Goal: Information Seeking & Learning: Learn about a topic

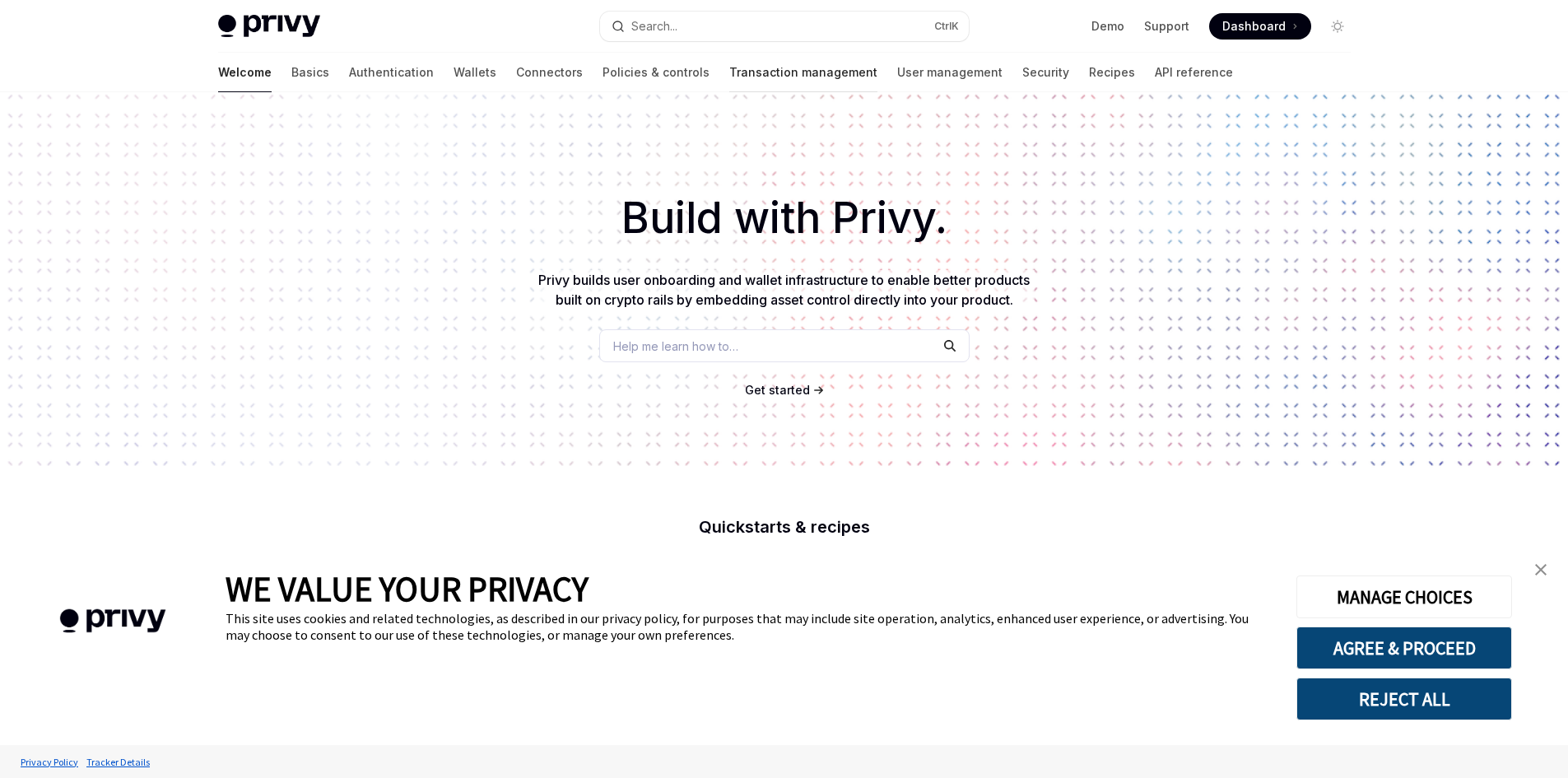
click at [749, 75] on link "Transaction management" at bounding box center [803, 72] width 148 height 40
type textarea "*"
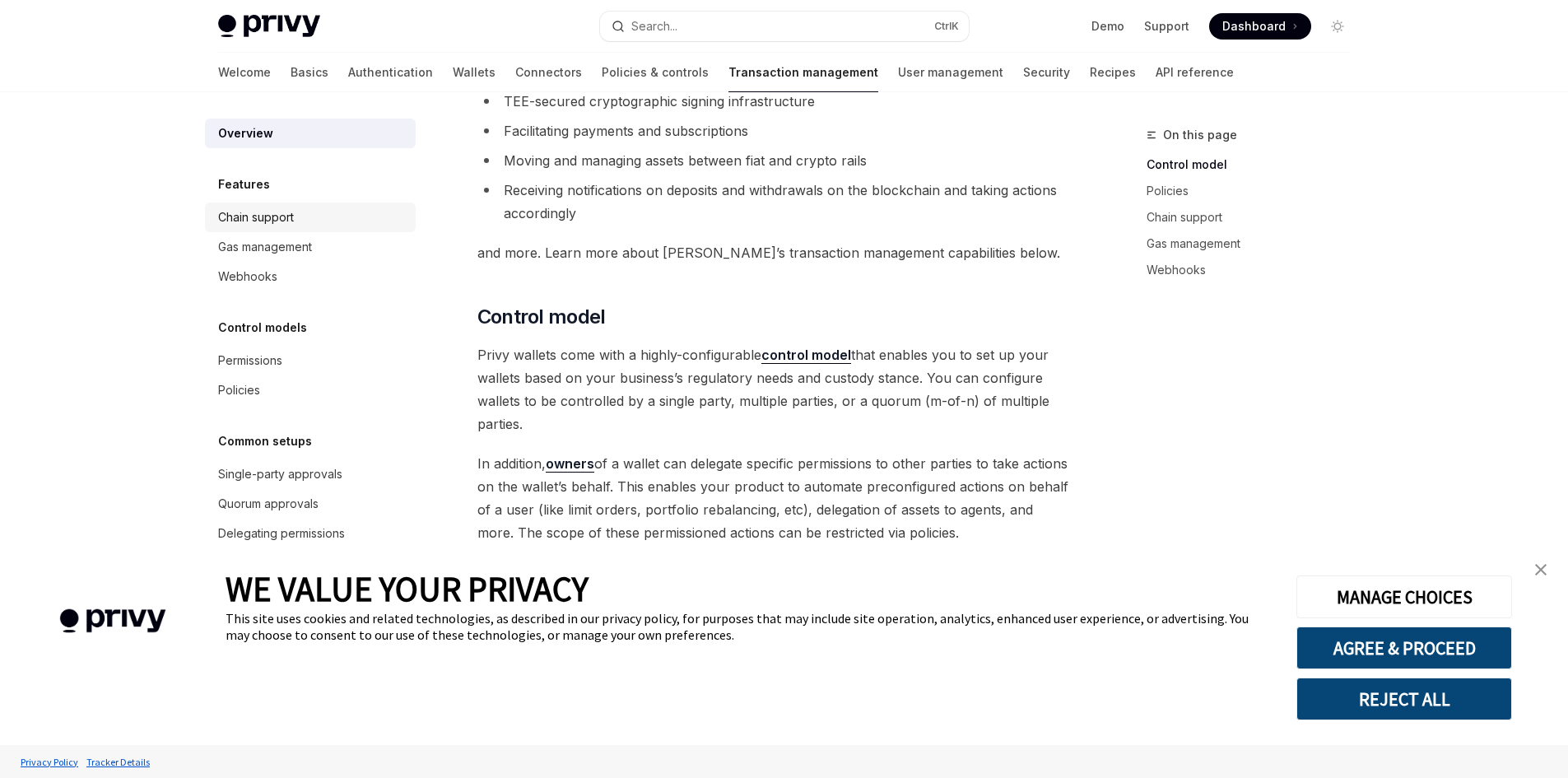
scroll to position [165, 0]
click at [1396, 709] on button "REJECT ALL" at bounding box center [1404, 698] width 216 height 43
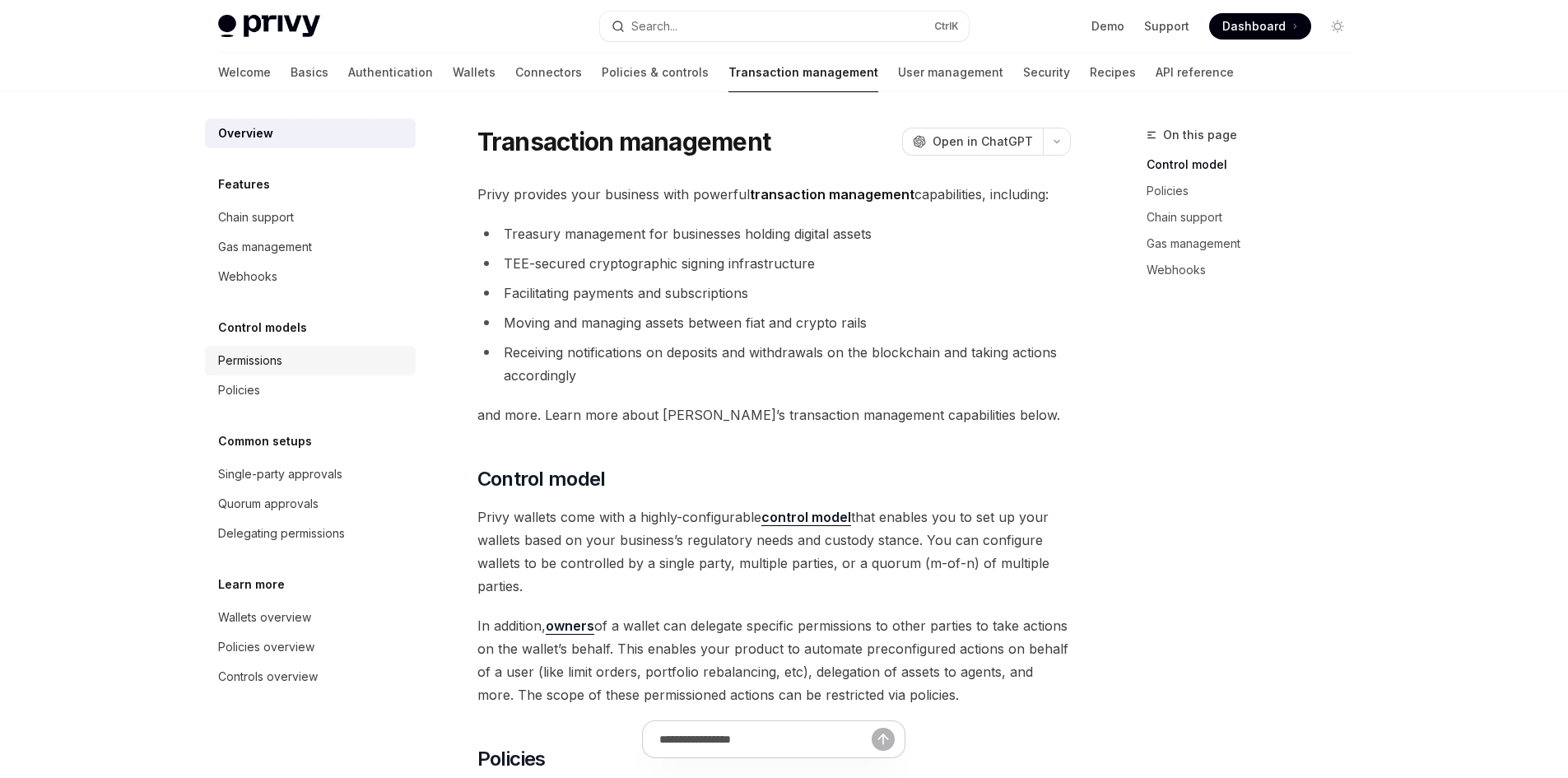
click at [269, 360] on div "Permissions" at bounding box center [249, 359] width 64 height 19
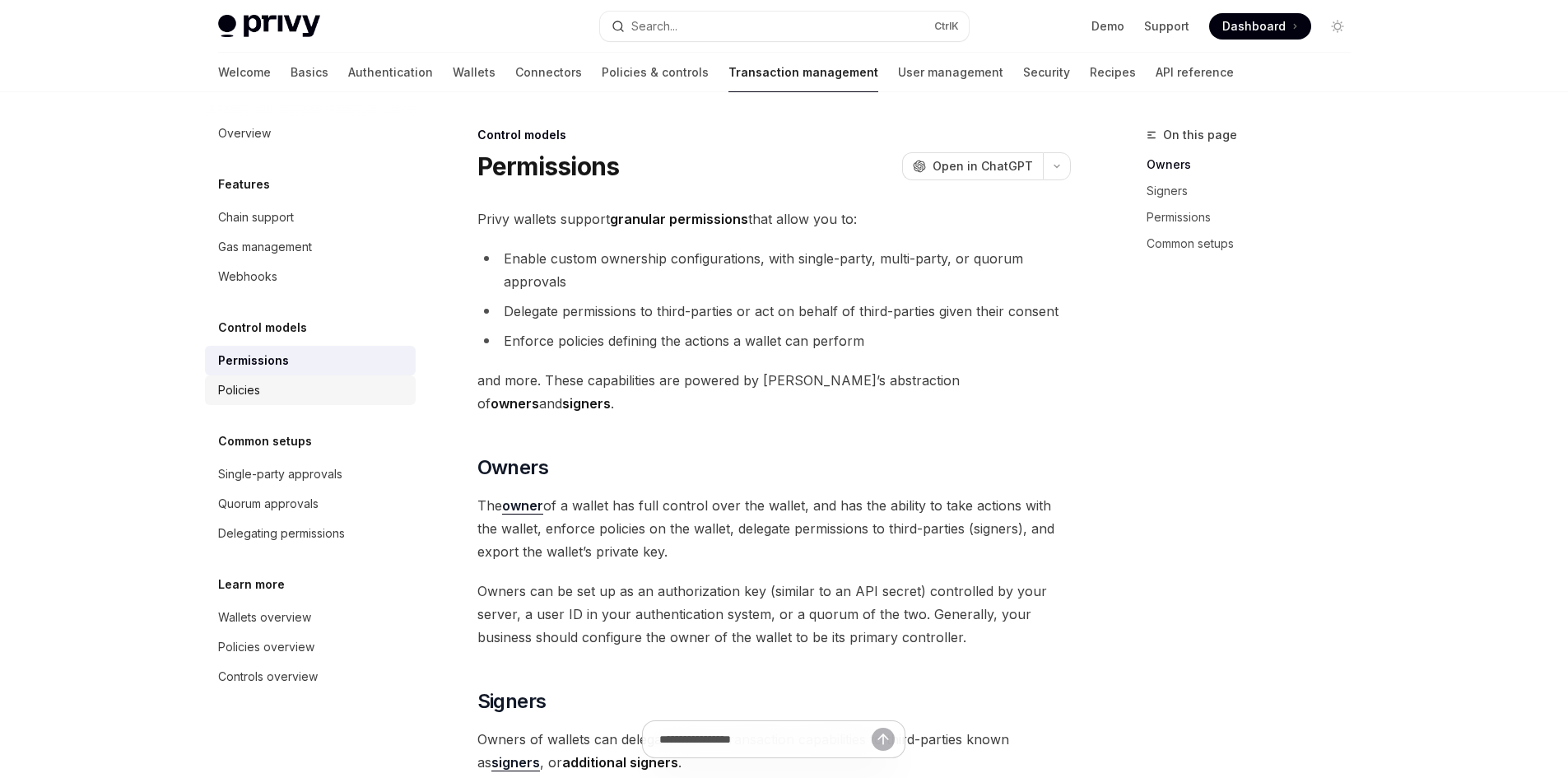
click at [249, 402] on link "Policies" at bounding box center [310, 390] width 210 height 30
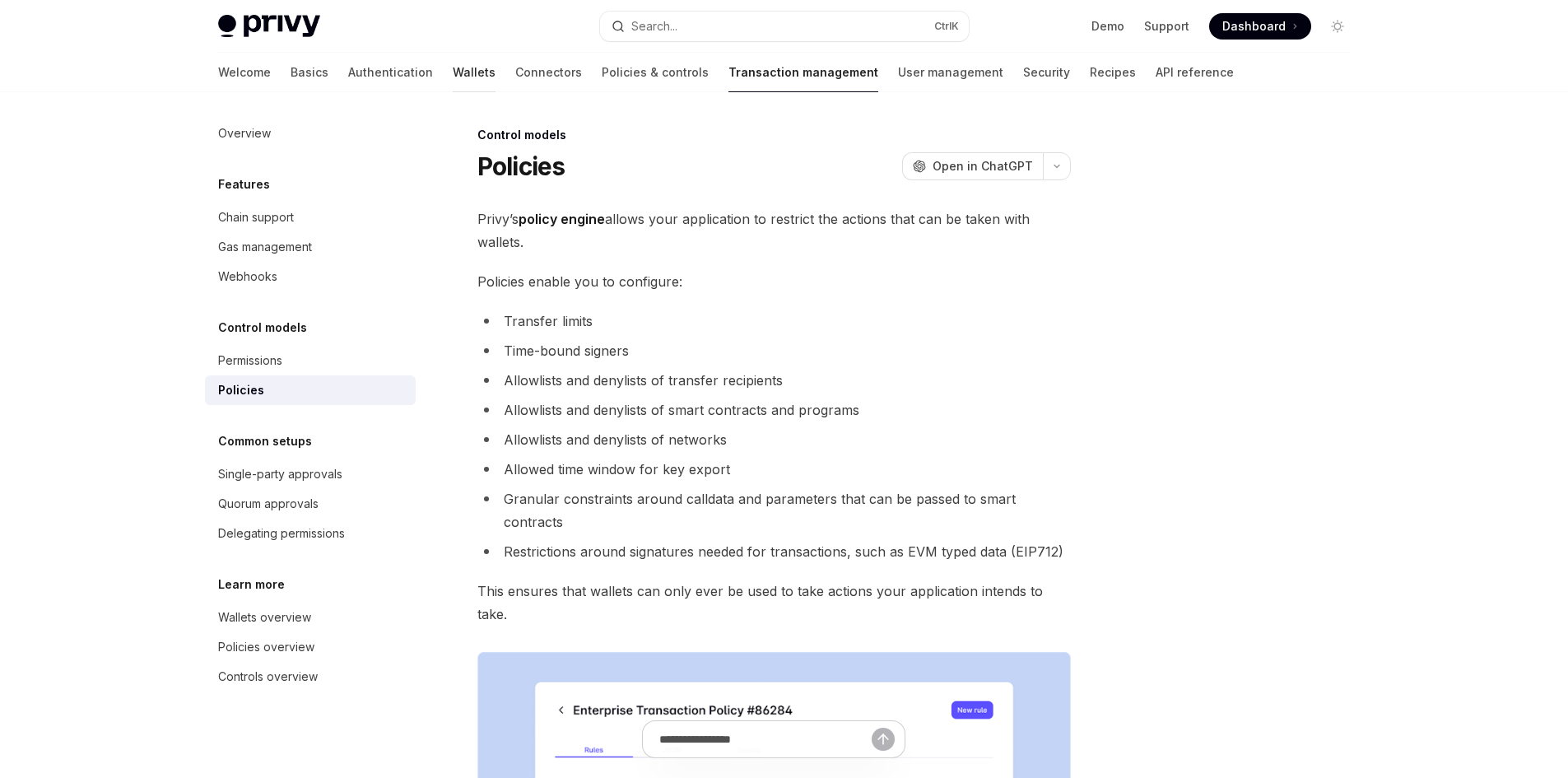
click at [453, 76] on link "Wallets" at bounding box center [474, 72] width 43 height 40
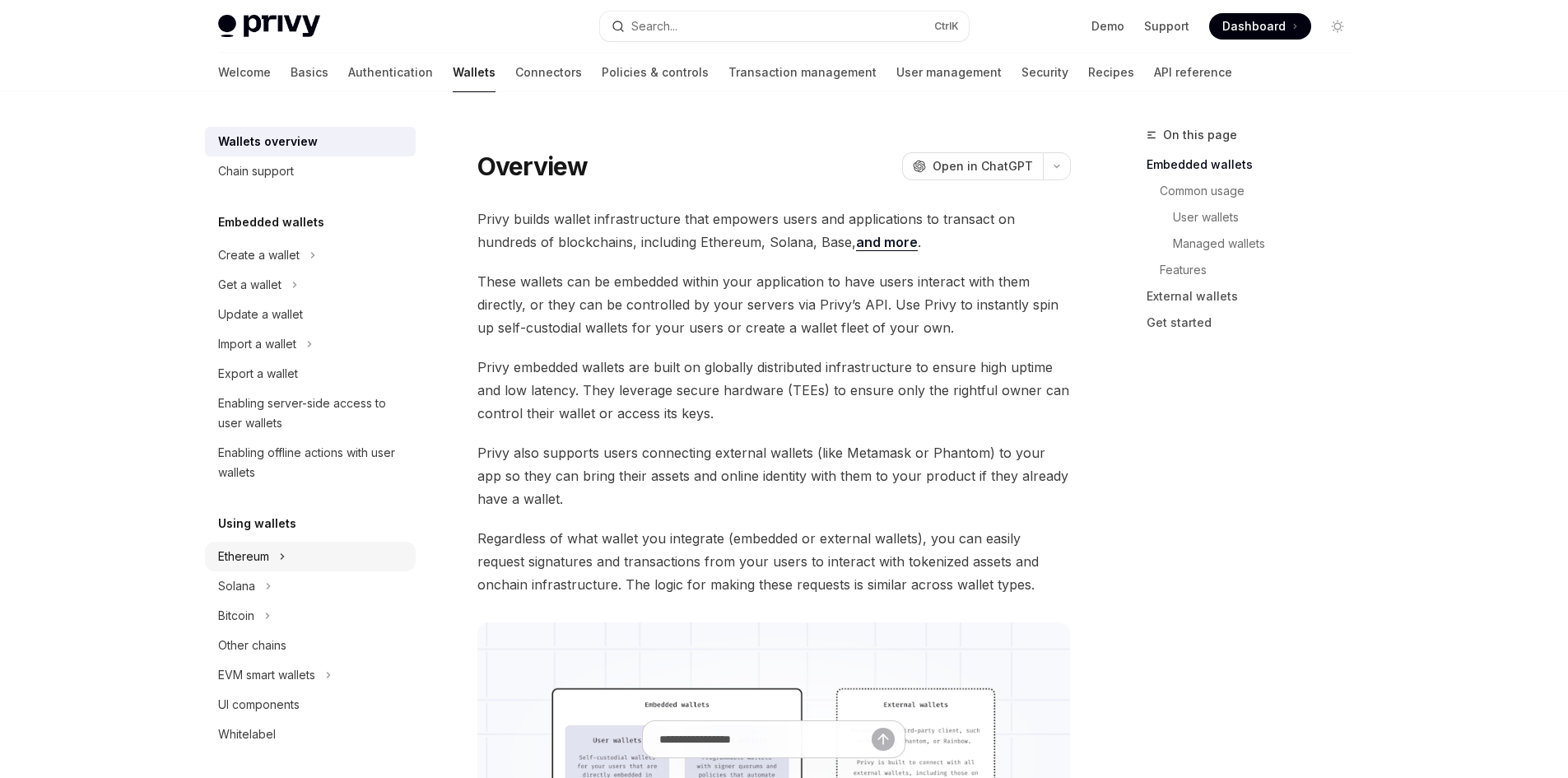
drag, startPoint x: 292, startPoint y: 549, endPoint x: 329, endPoint y: 541, distance: 37.9
click at [292, 550] on div "Ethereum" at bounding box center [310, 557] width 210 height 30
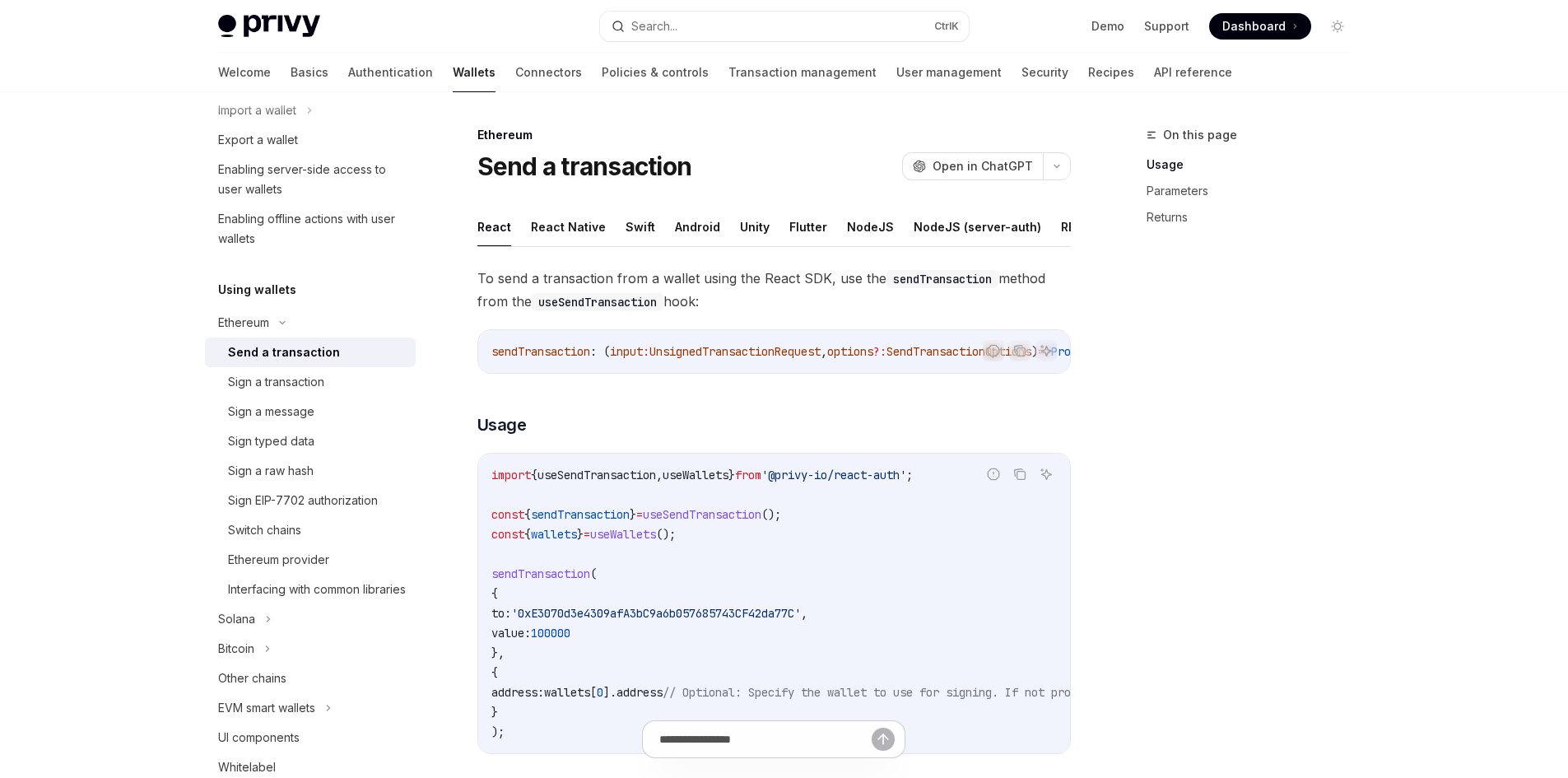
scroll to position [247, 0]
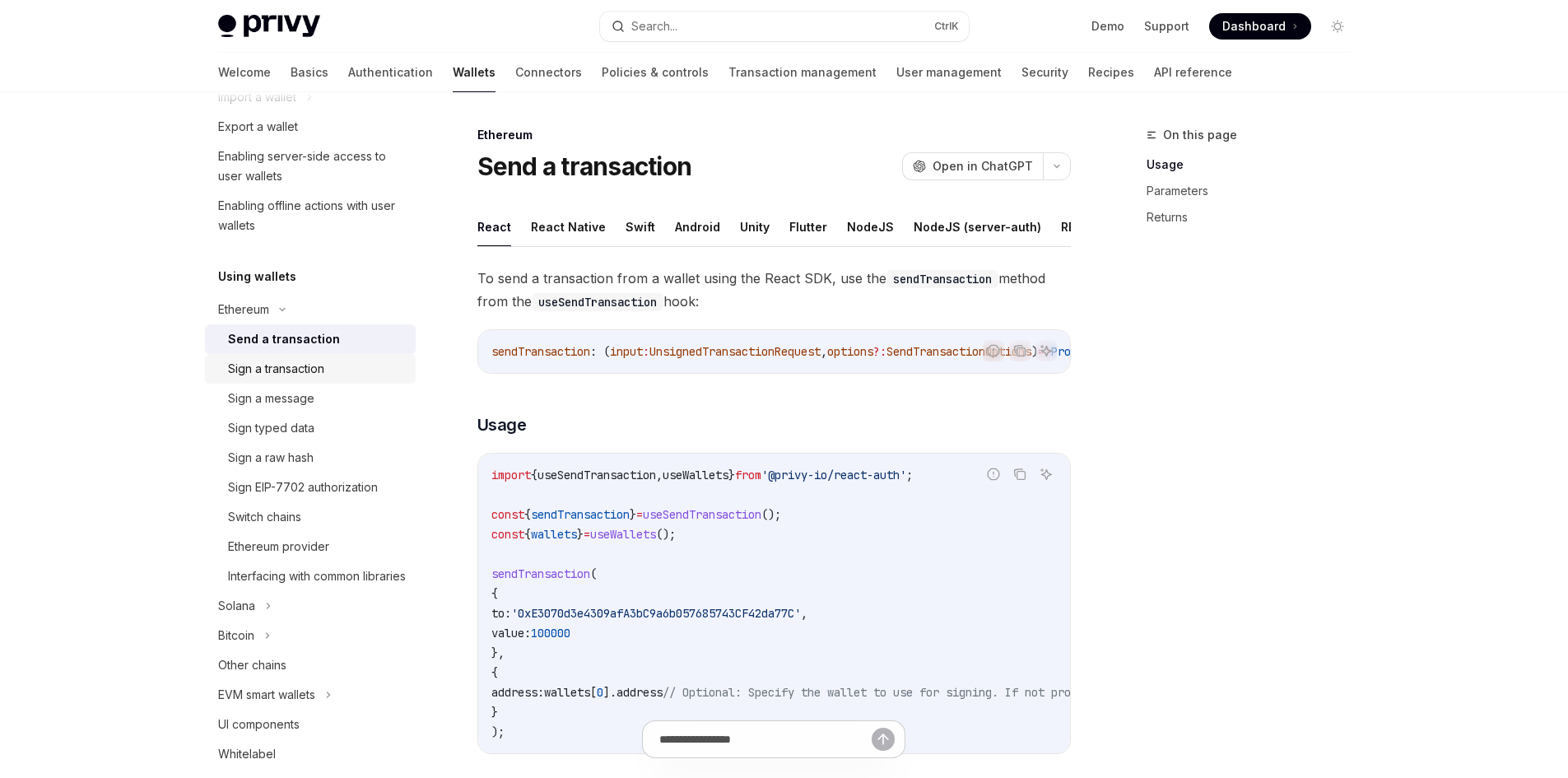
click at [277, 359] on div "Sign a transaction" at bounding box center [276, 368] width 96 height 19
click at [305, 580] on div "Interfacing with common libraries" at bounding box center [317, 575] width 178 height 19
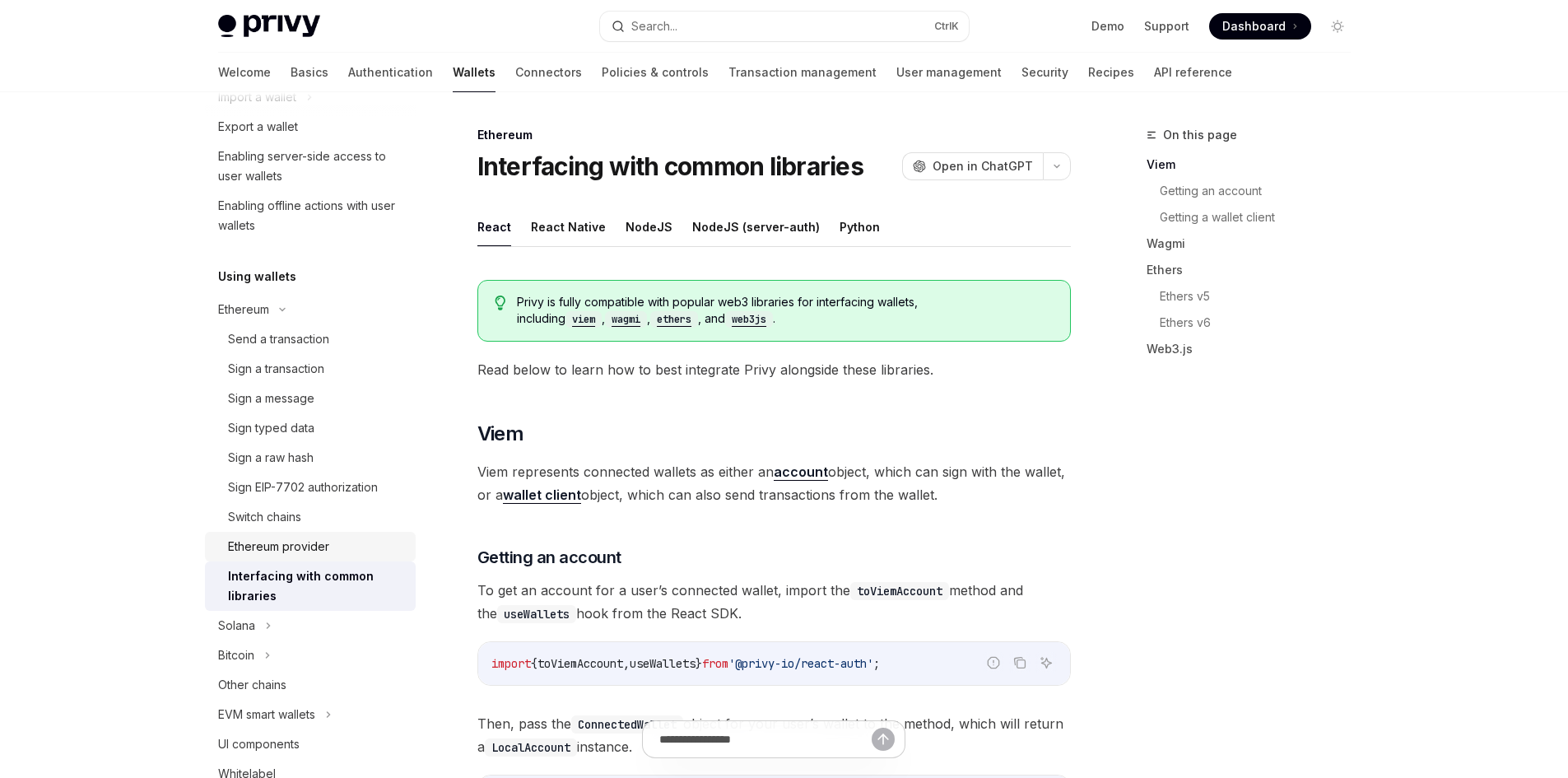
click at [308, 535] on link "Ethereum provider" at bounding box center [310, 546] width 210 height 30
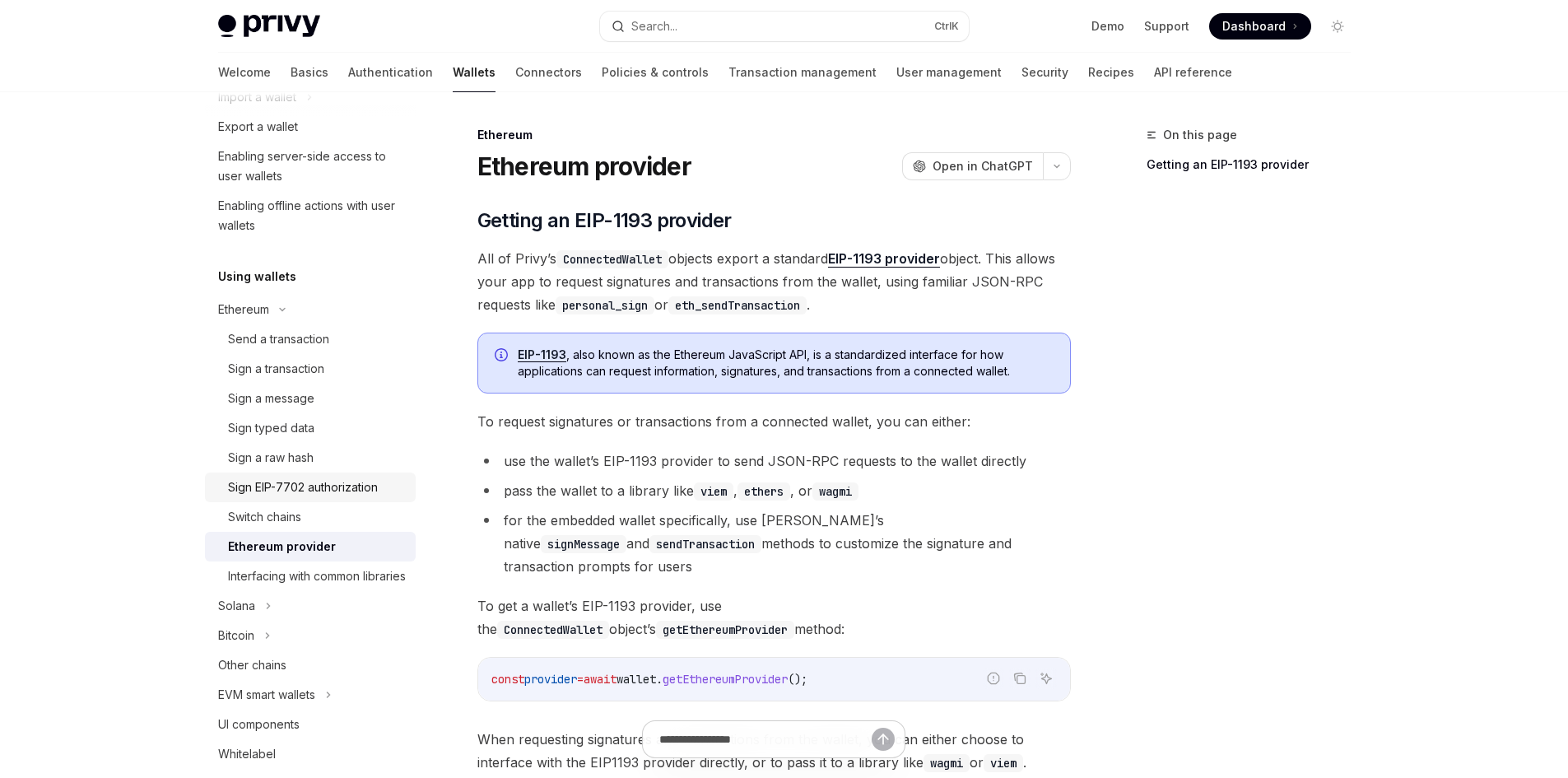
click at [321, 480] on div "Sign EIP-7702 authorization" at bounding box center [303, 486] width 150 height 19
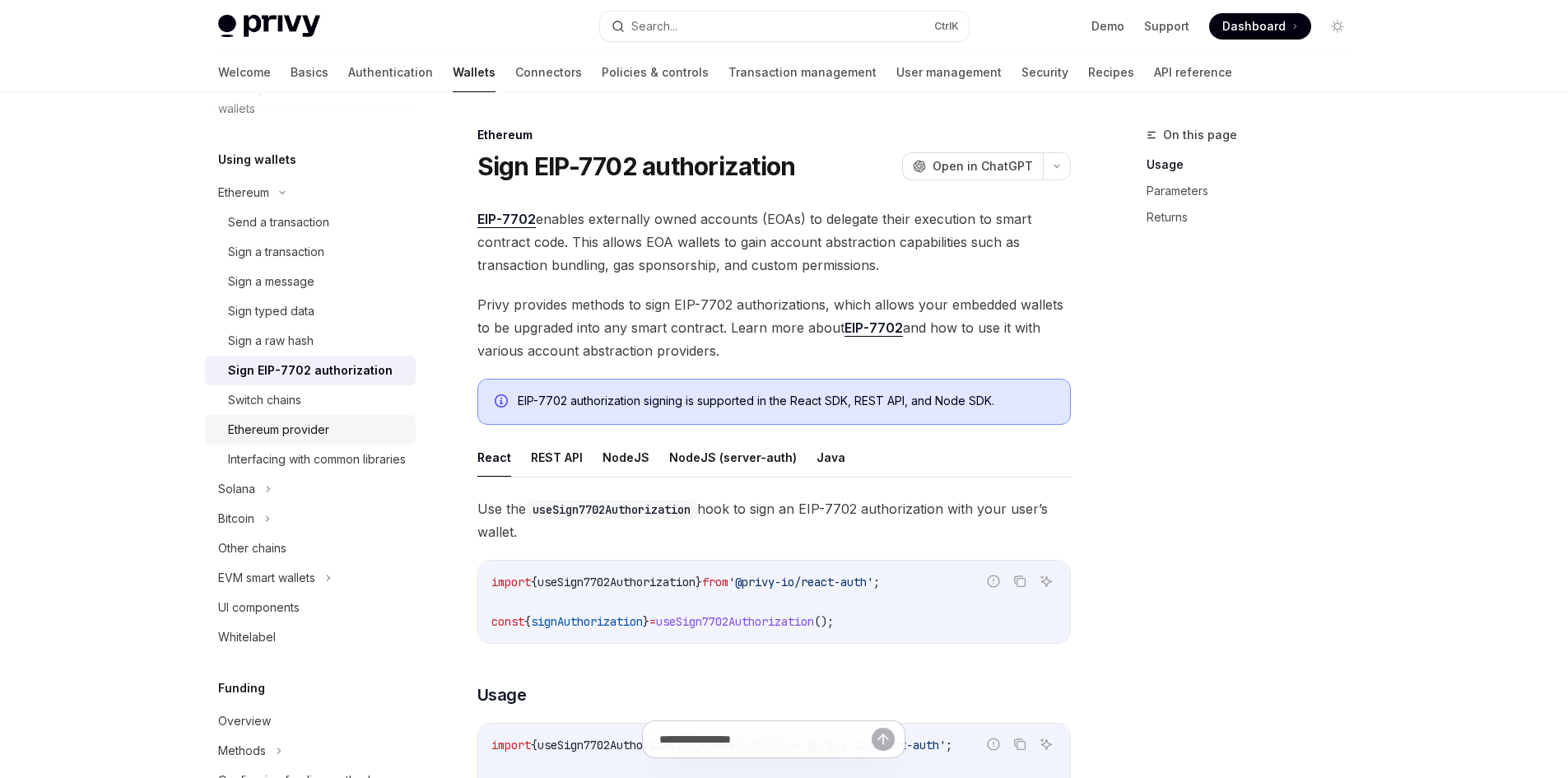
scroll to position [411, 0]
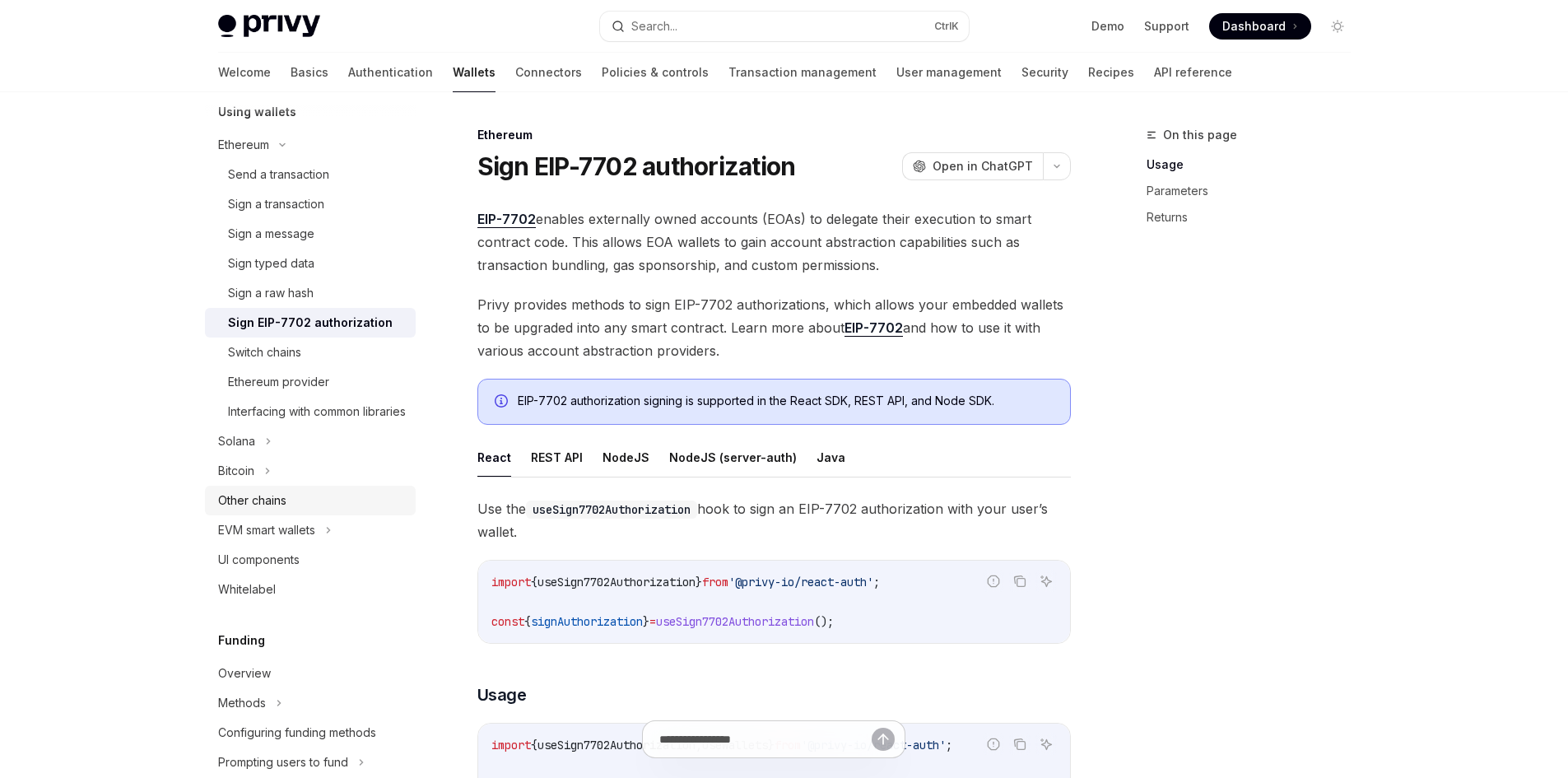
click at [320, 510] on div "Other chains" at bounding box center [311, 500] width 188 height 19
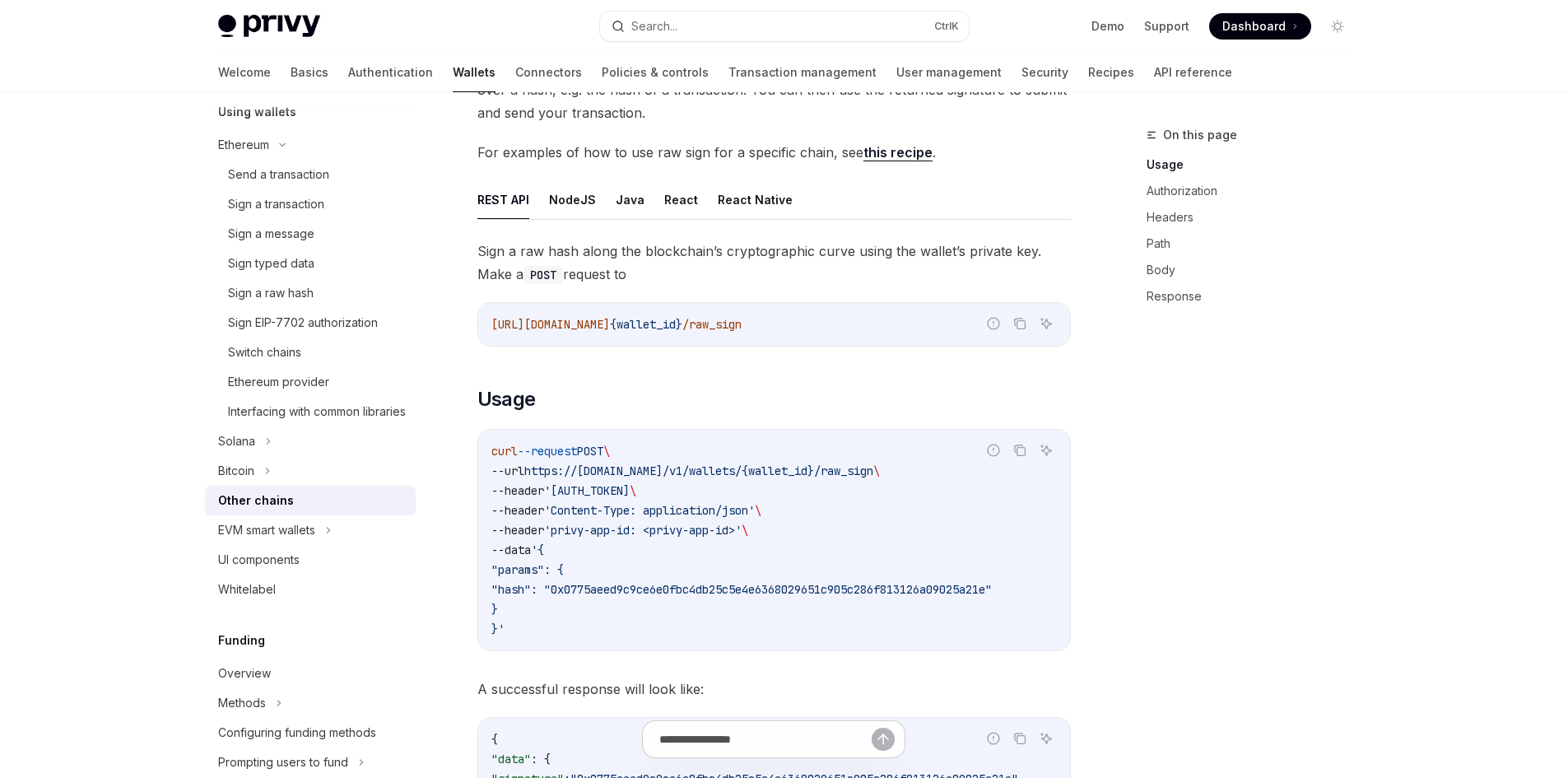
scroll to position [82, 0]
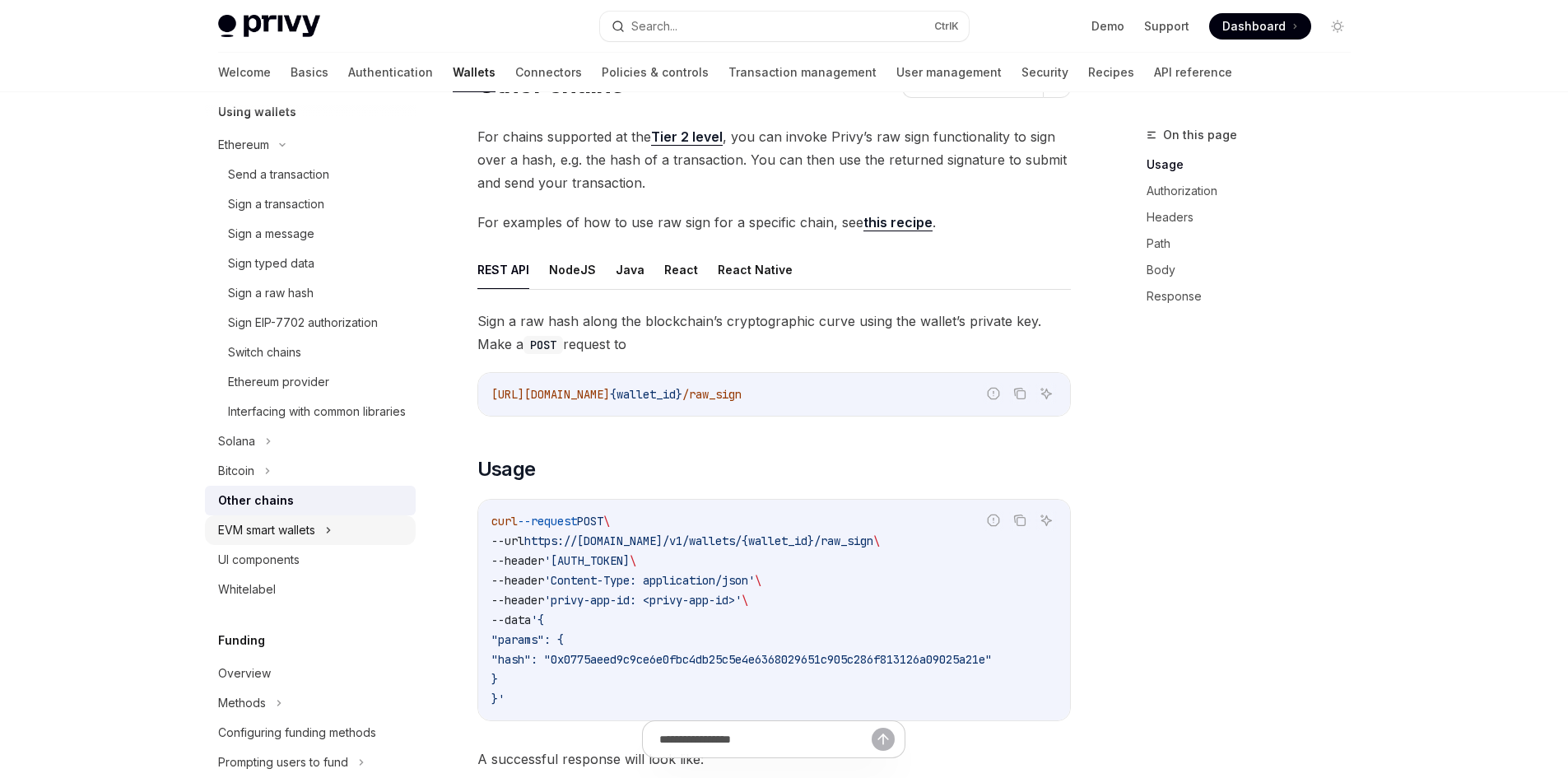
click at [328, 540] on icon at bounding box center [328, 529] width 6 height 19
type textarea "*"
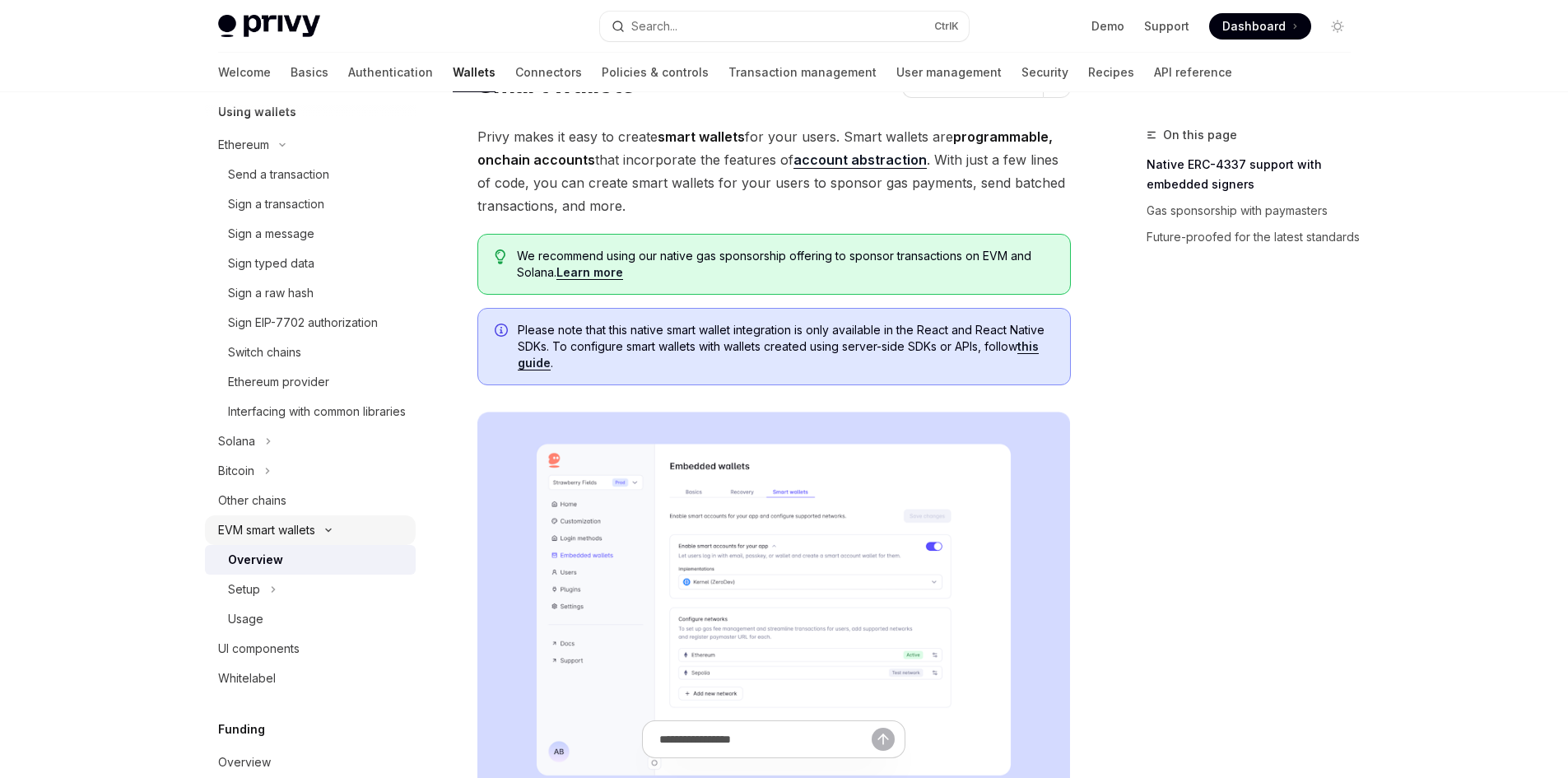
click at [328, 533] on icon at bounding box center [328, 530] width 19 height 6
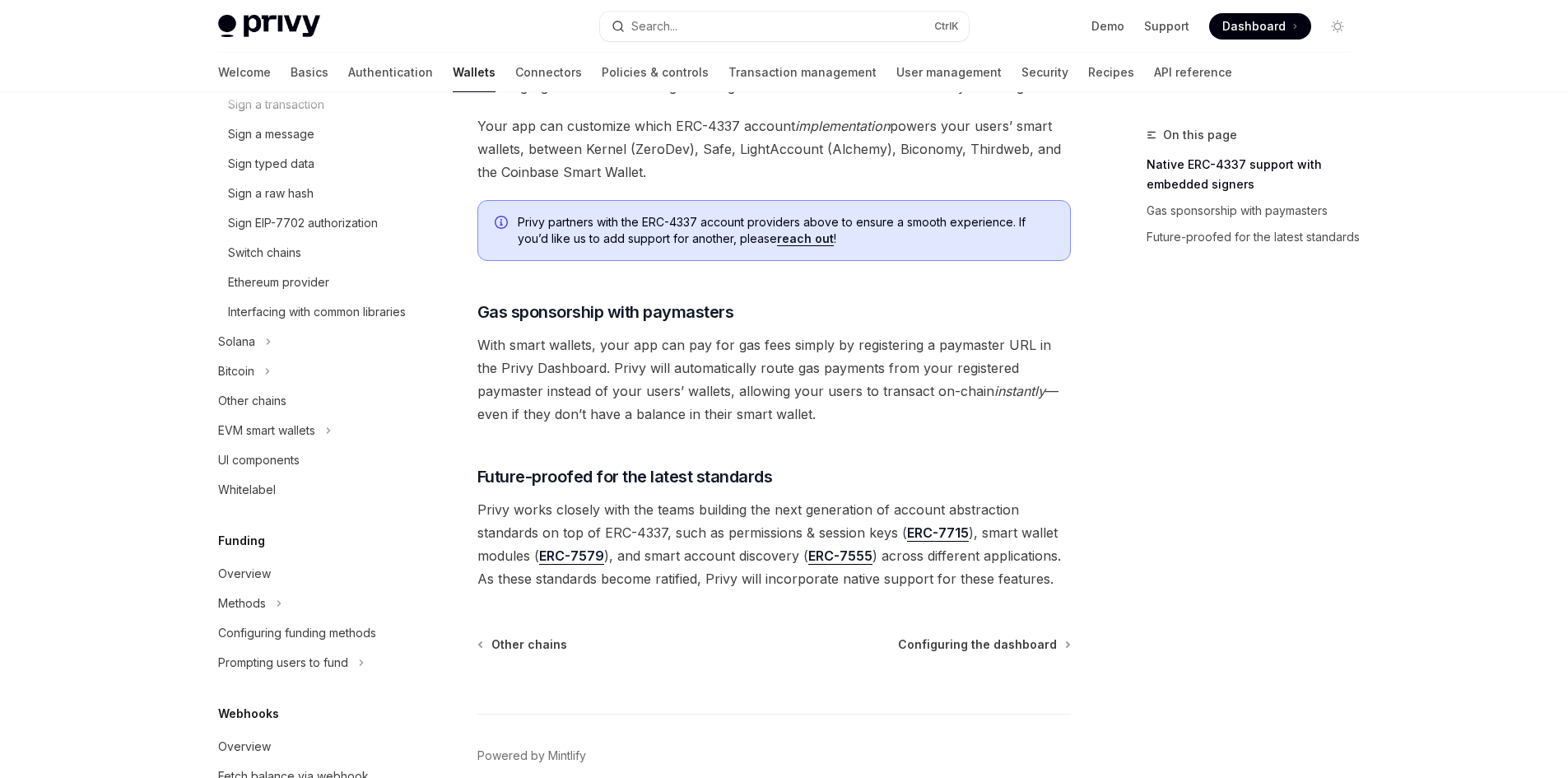
scroll to position [1133, 0]
